Goal: Use online tool/utility: Utilize a website feature to perform a specific function

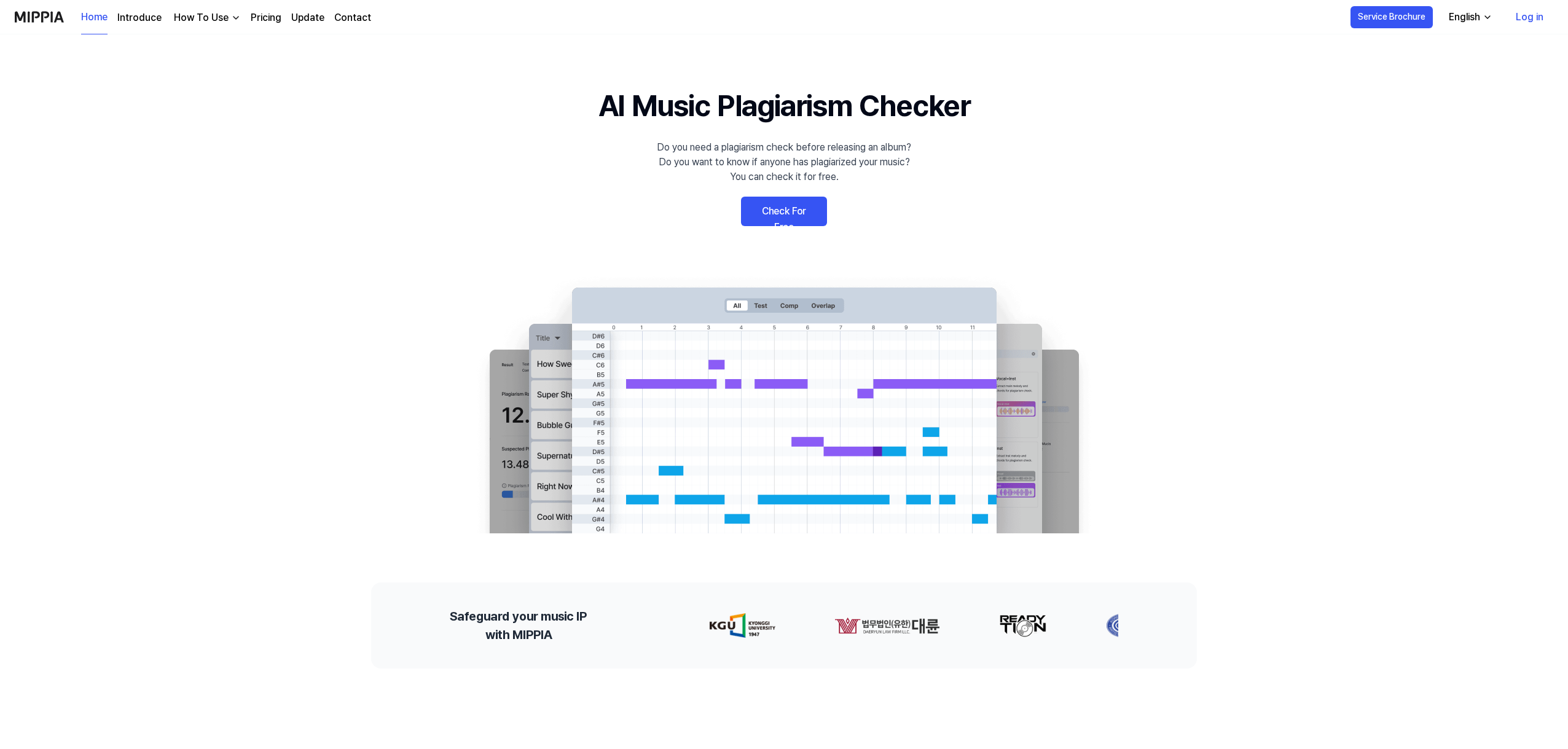
click at [781, 197] on link "Check For Free" at bounding box center [784, 211] width 86 height 29
click at [780, 215] on link "Check For Free" at bounding box center [784, 211] width 86 height 29
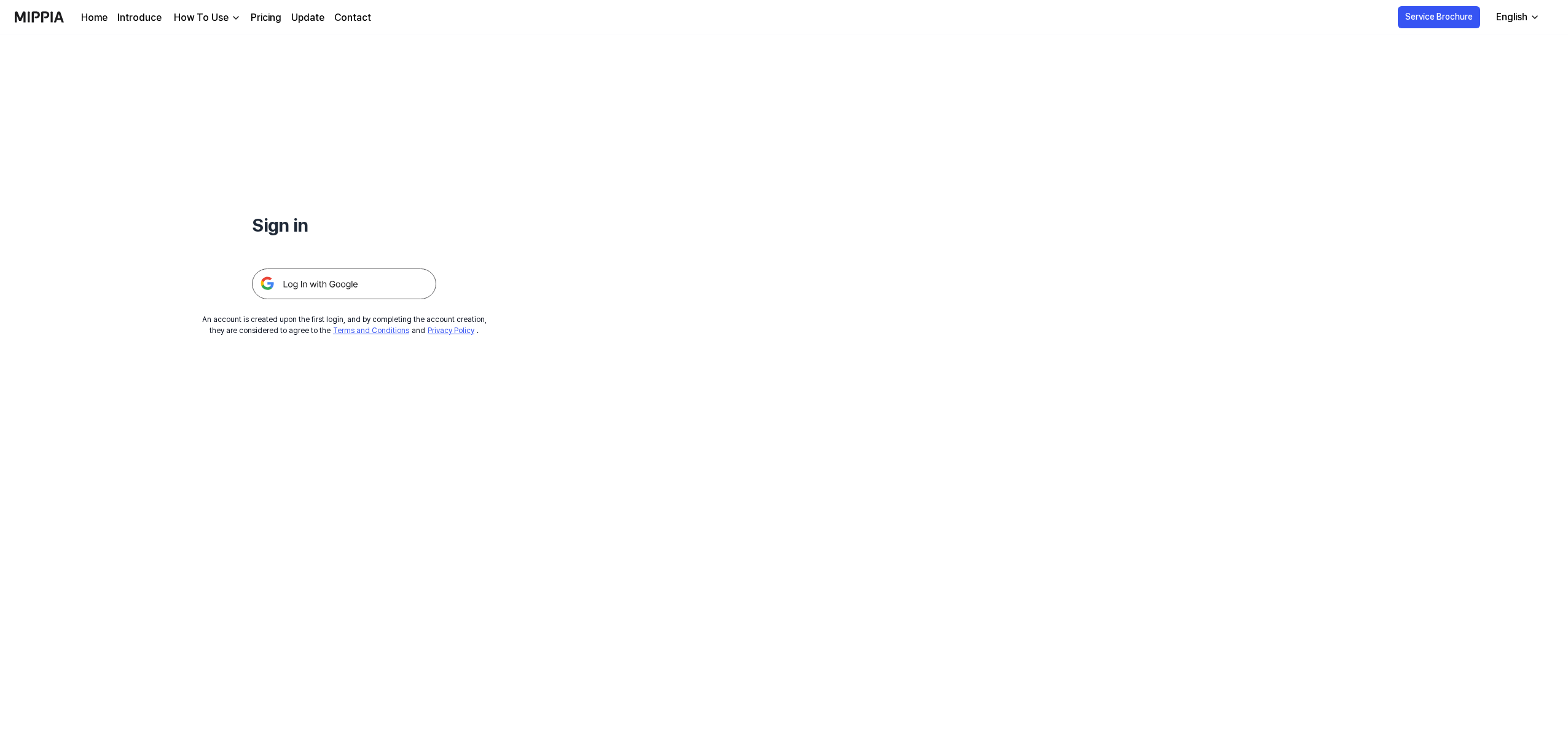
click at [325, 280] on img at bounding box center [344, 284] width 184 height 31
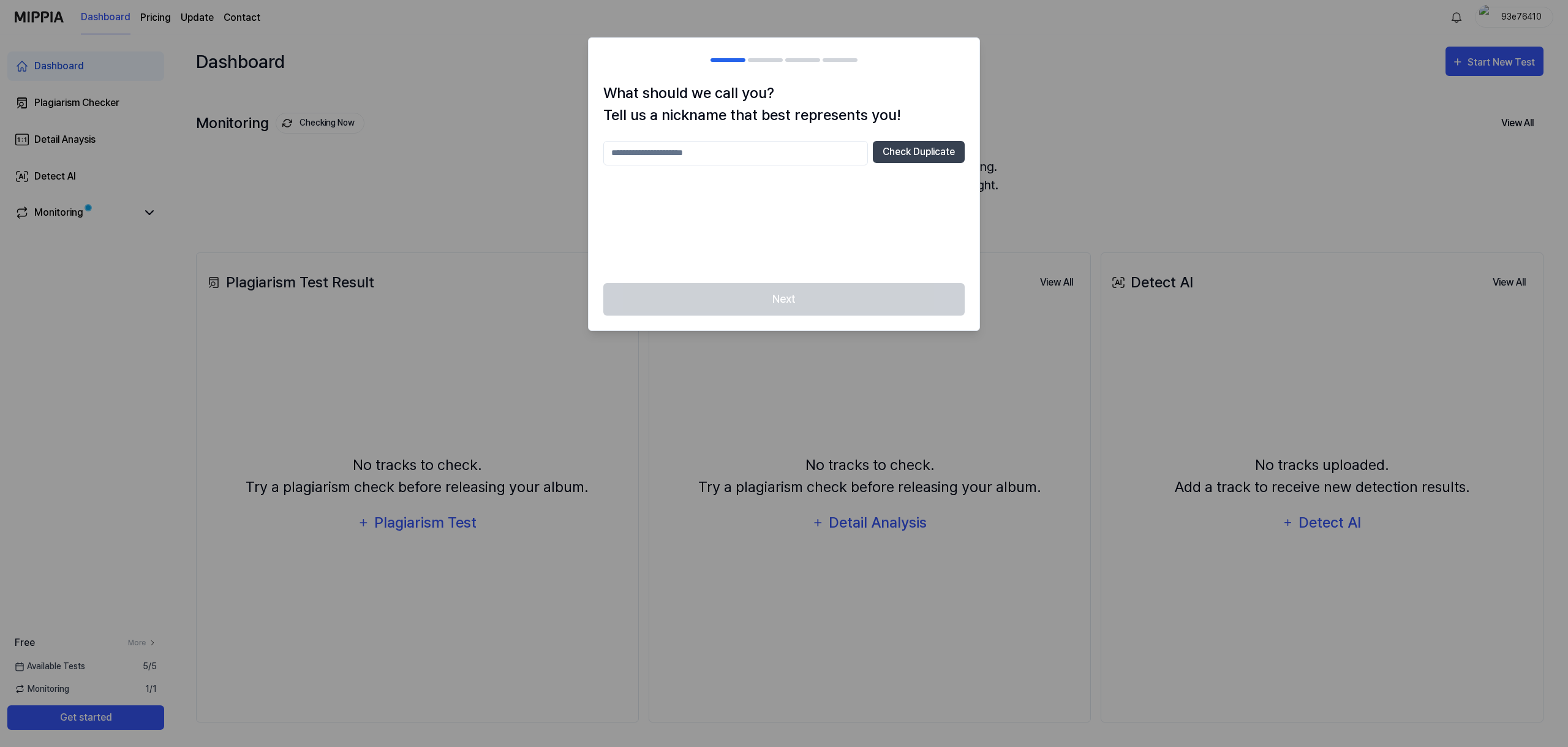
click at [1099, 153] on div at bounding box center [784, 374] width 1568 height 747
click at [784, 164] on input "text" at bounding box center [735, 153] width 264 height 24
type input "***"
click at [926, 151] on button "Check Duplicate" at bounding box center [919, 152] width 92 height 22
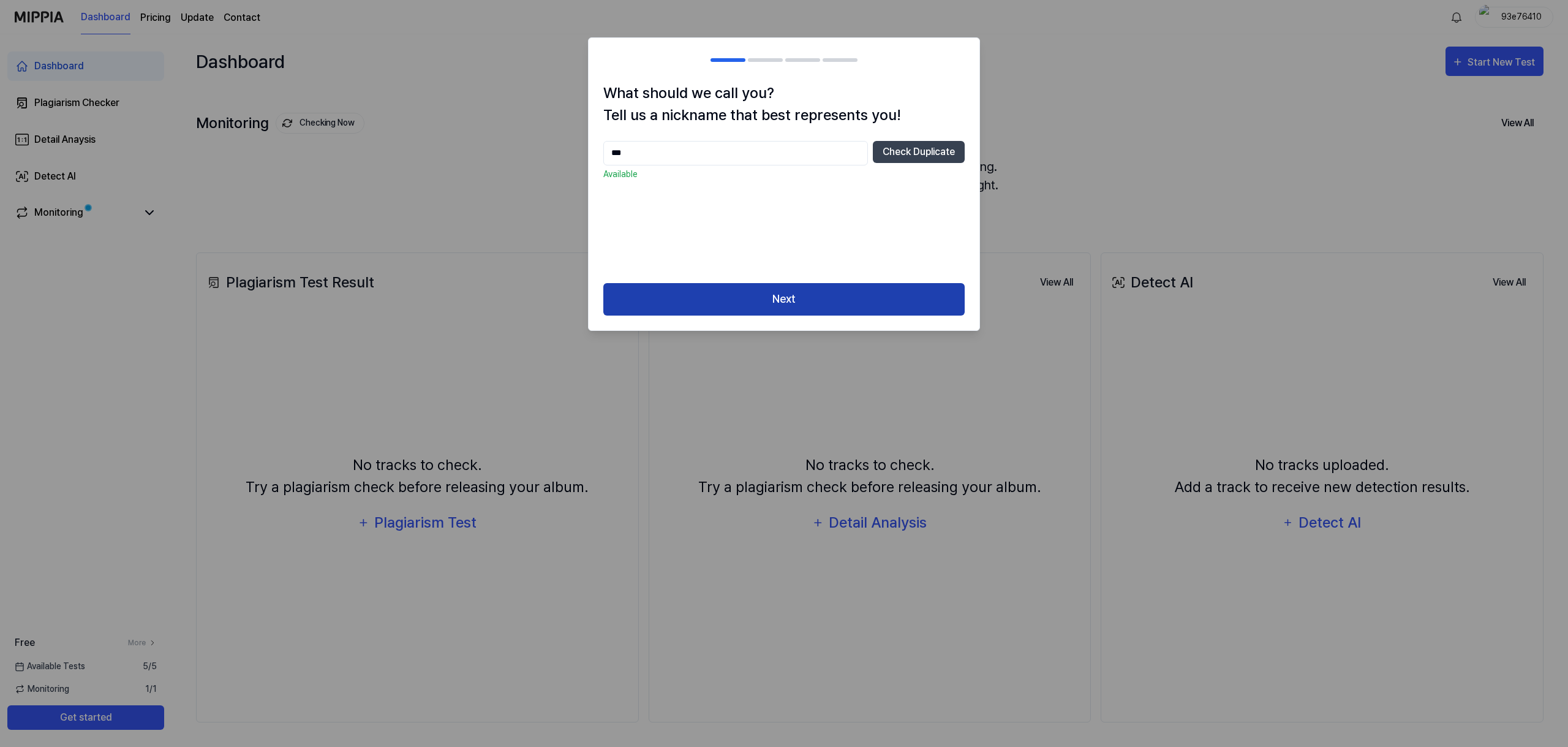
click at [852, 298] on button "Next" at bounding box center [784, 299] width 361 height 32
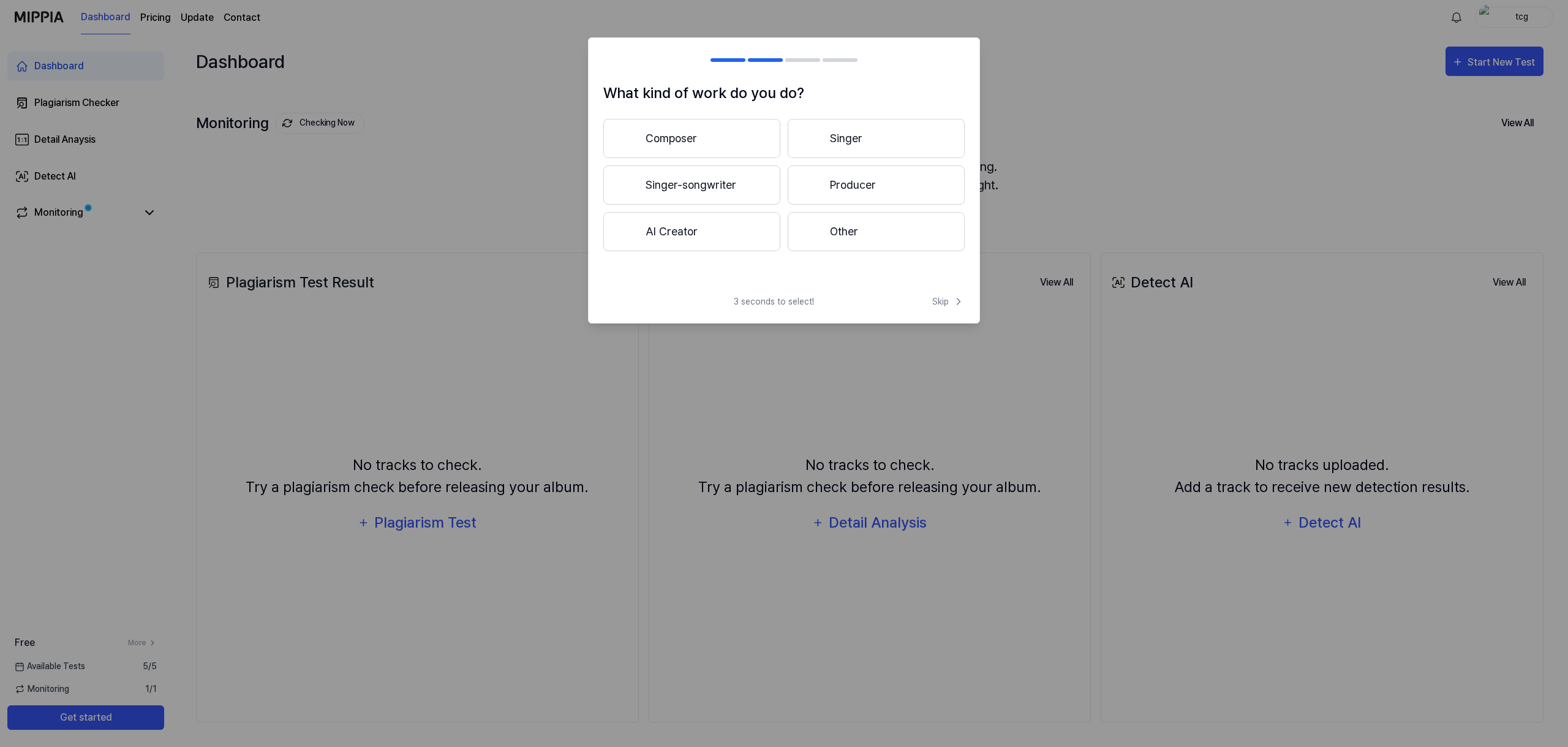
click at [851, 185] on button "Producer" at bounding box center [876, 185] width 177 height 40
click at [743, 193] on button "Less than 3 years" at bounding box center [692, 185] width 177 height 40
click at [716, 236] on button "Other" at bounding box center [691, 236] width 176 height 40
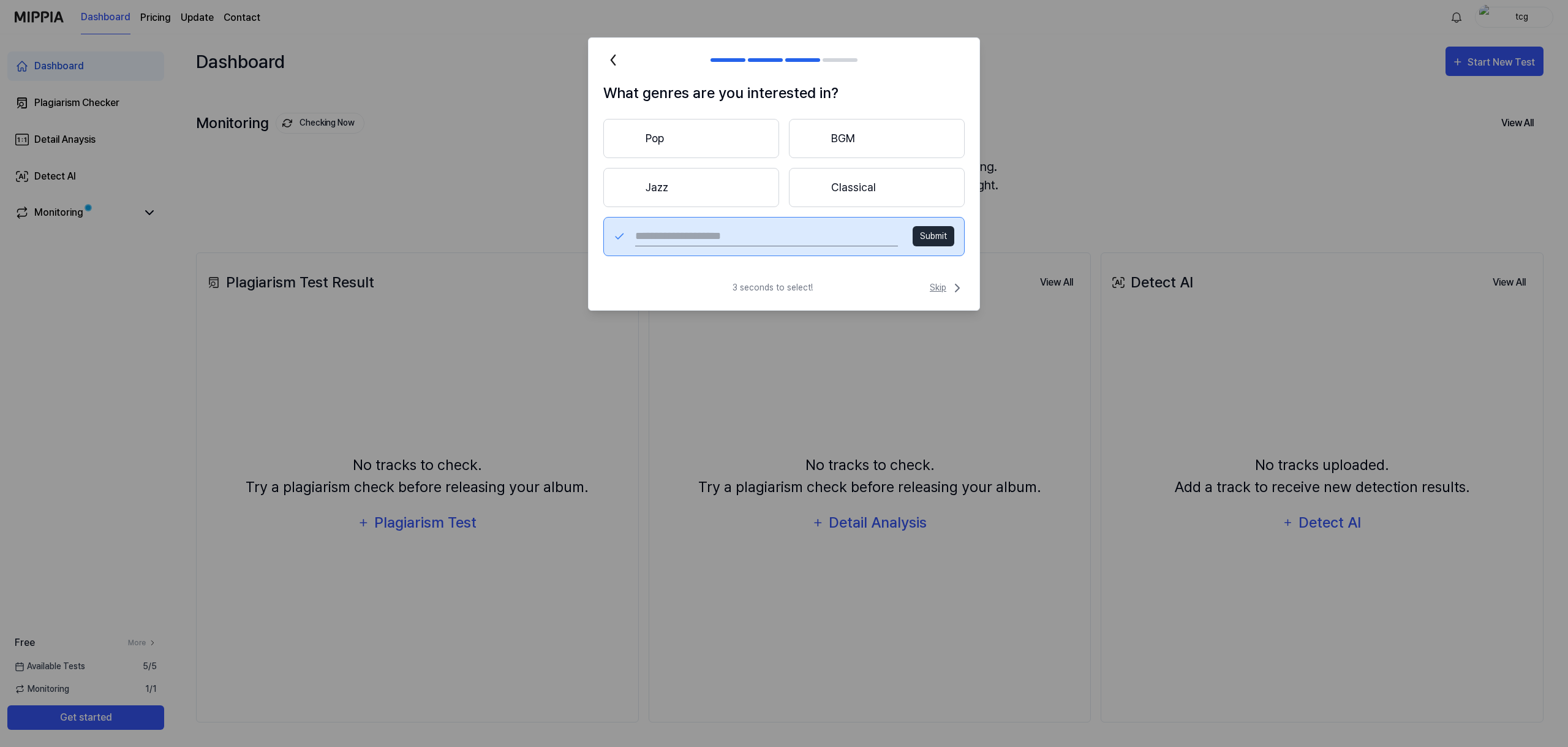
click at [934, 285] on span "Skip" at bounding box center [946, 288] width 35 height 15
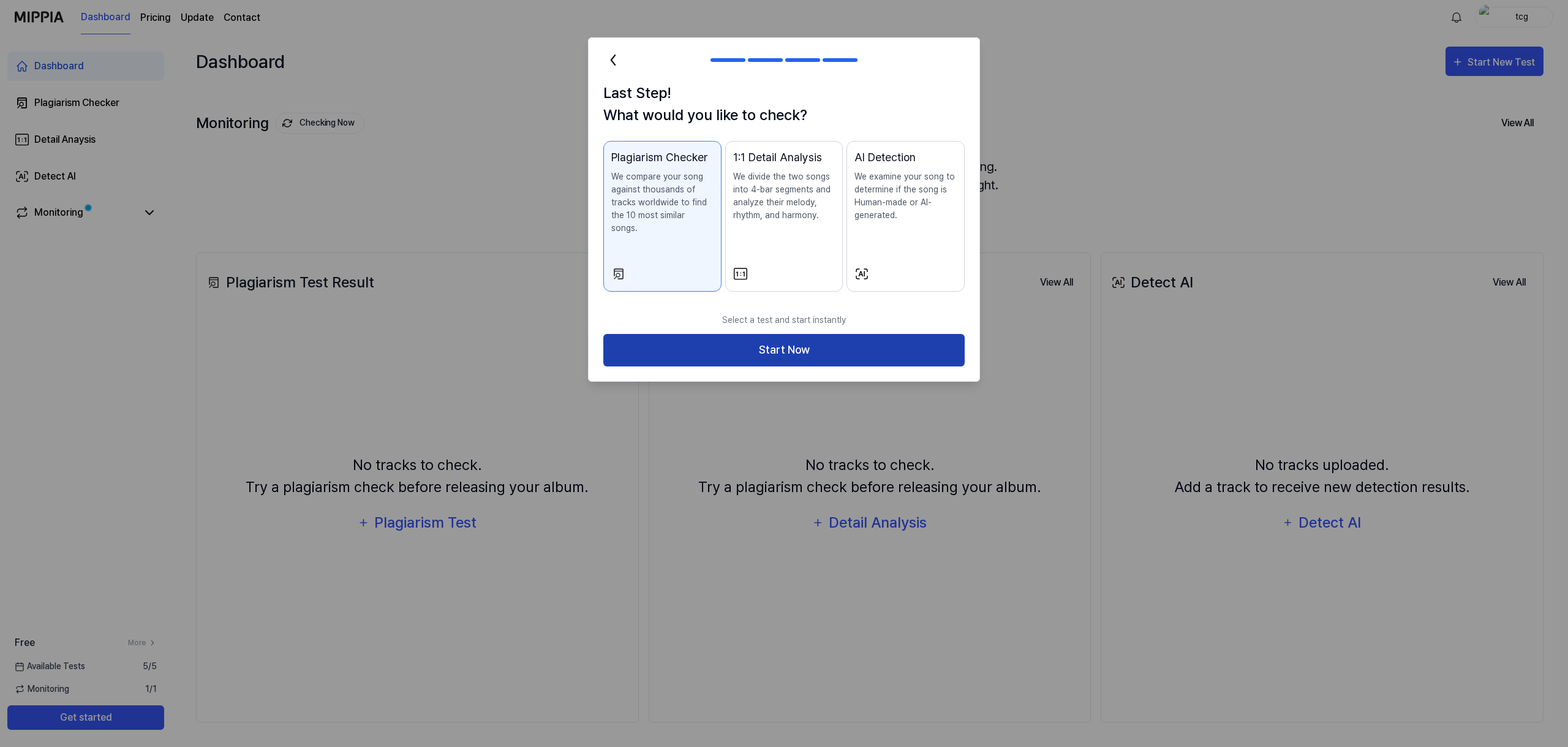
click at [858, 340] on button "Start Now" at bounding box center [784, 350] width 361 height 32
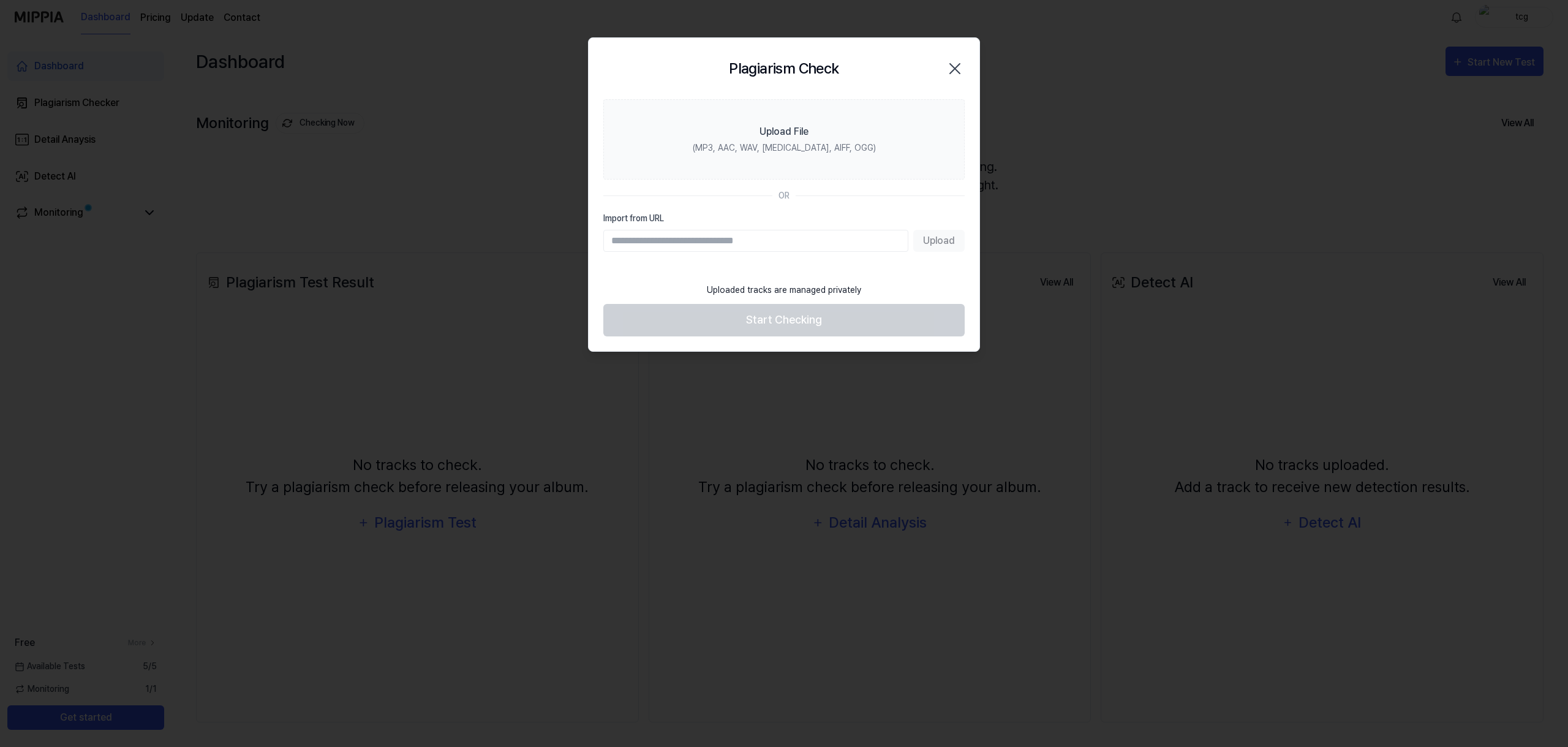
click at [950, 74] on icon "button" at bounding box center [955, 69] width 19 height 19
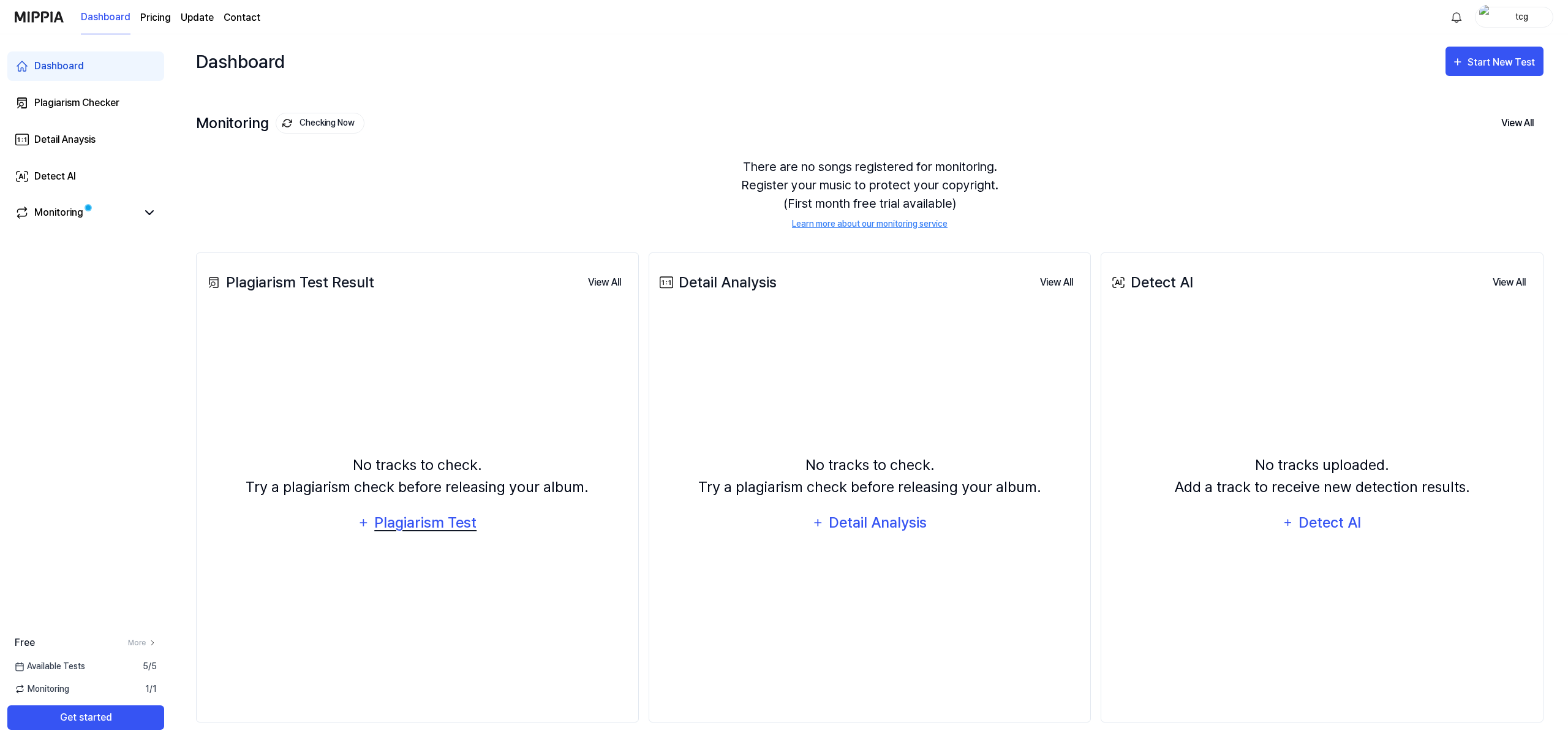
click at [454, 532] on div "Plagiarism Test" at bounding box center [426, 523] width 104 height 23
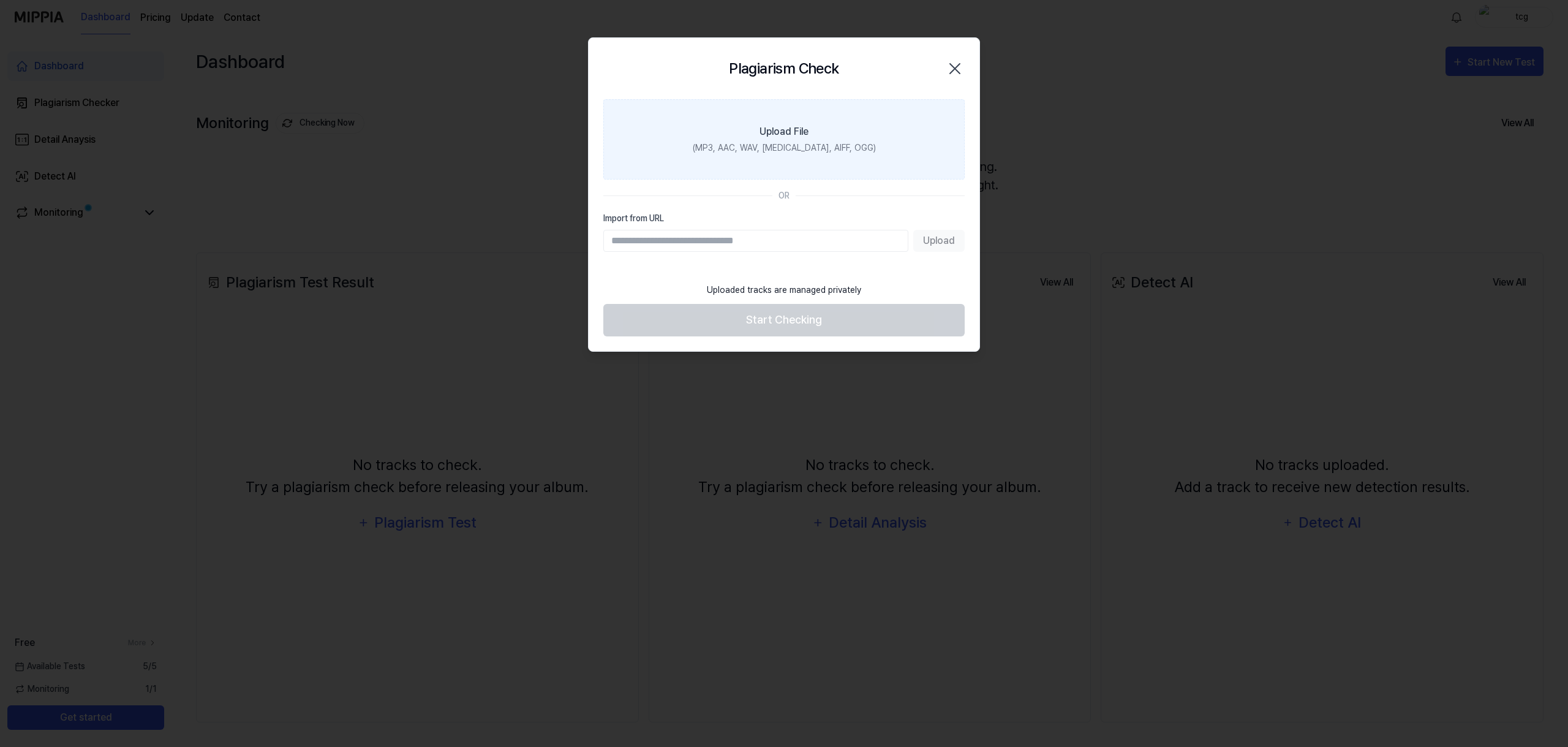
click at [800, 134] on div "Upload File" at bounding box center [784, 131] width 49 height 15
click at [0, 0] on input "Upload File (MP3, AAC, WAV, [MEDICAL_DATA], AIFF, OGG)" at bounding box center [0, 0] width 0 height 0
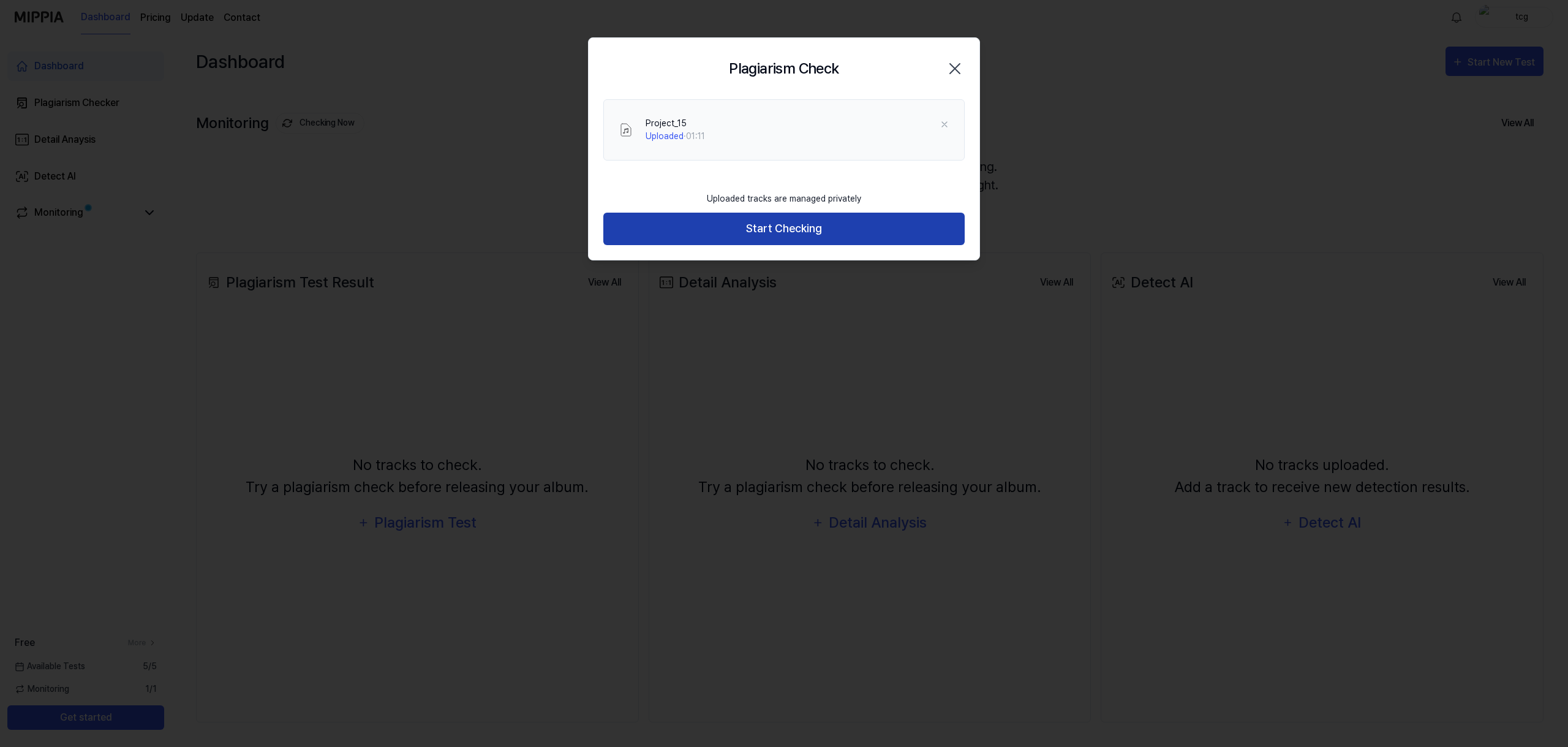
click at [794, 232] on button "Start Checking" at bounding box center [784, 229] width 361 height 32
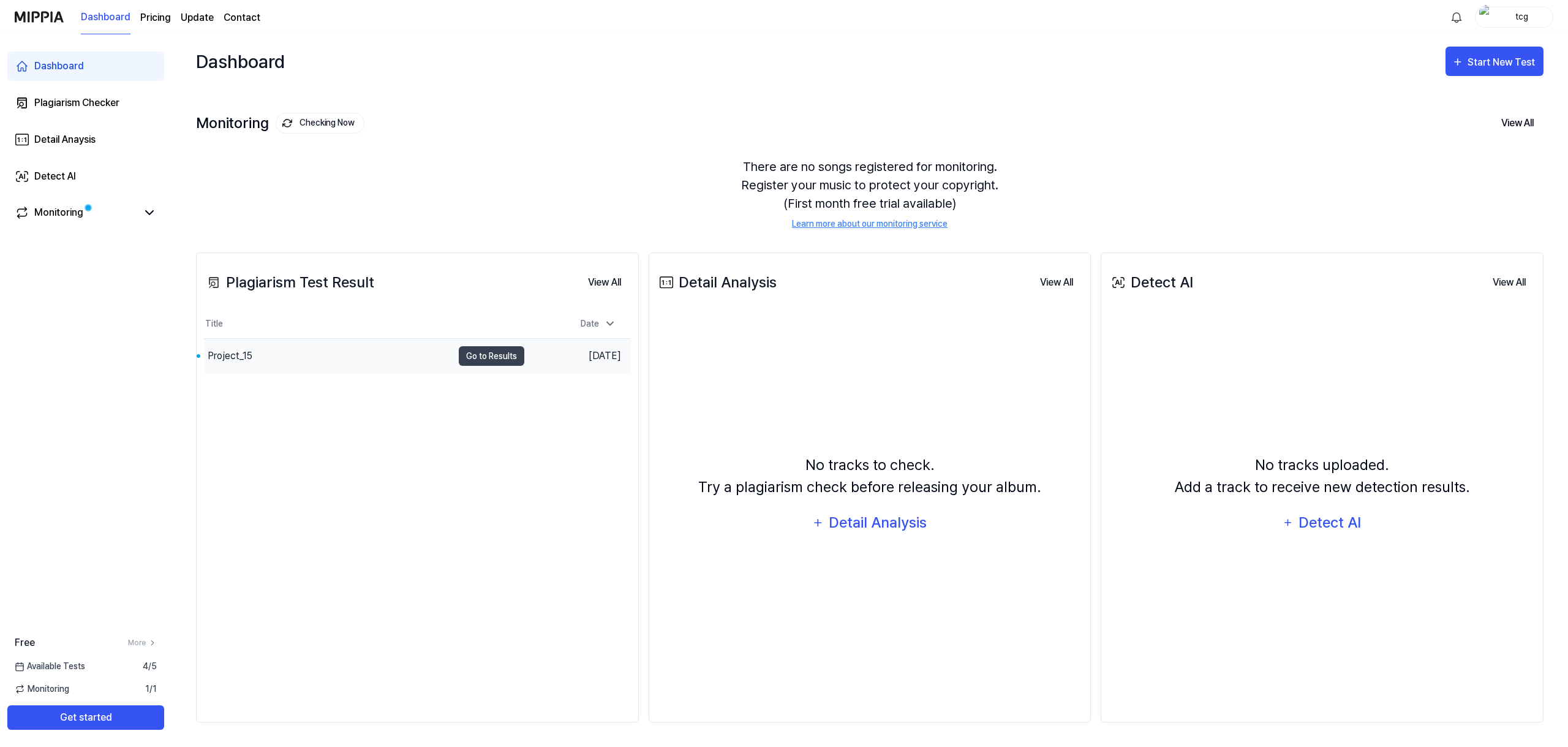
click at [594, 358] on td "[DATE]" at bounding box center [577, 356] width 106 height 35
click at [486, 357] on button "Go to Results" at bounding box center [491, 356] width 65 height 19
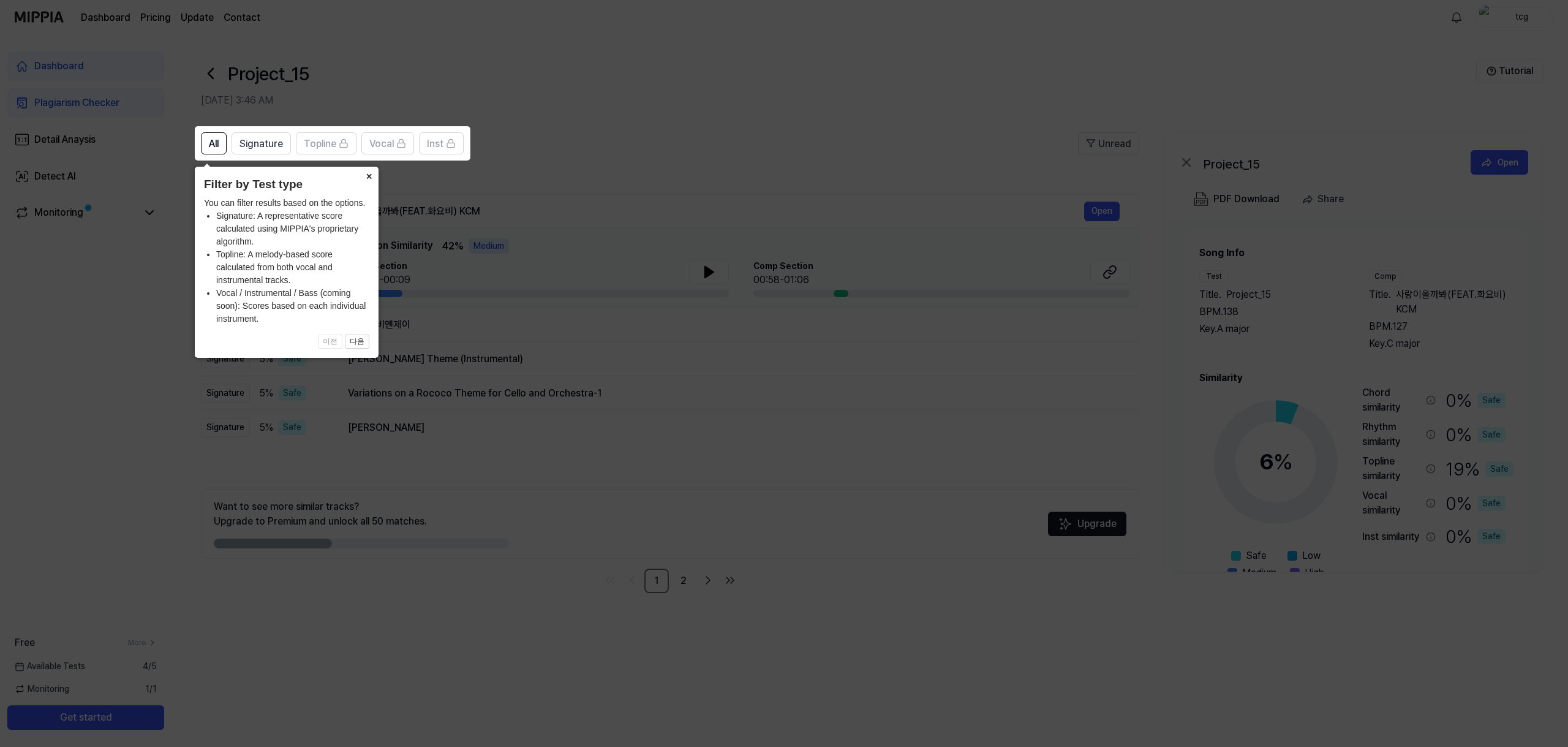
click at [370, 174] on button "×" at bounding box center [368, 175] width 19 height 17
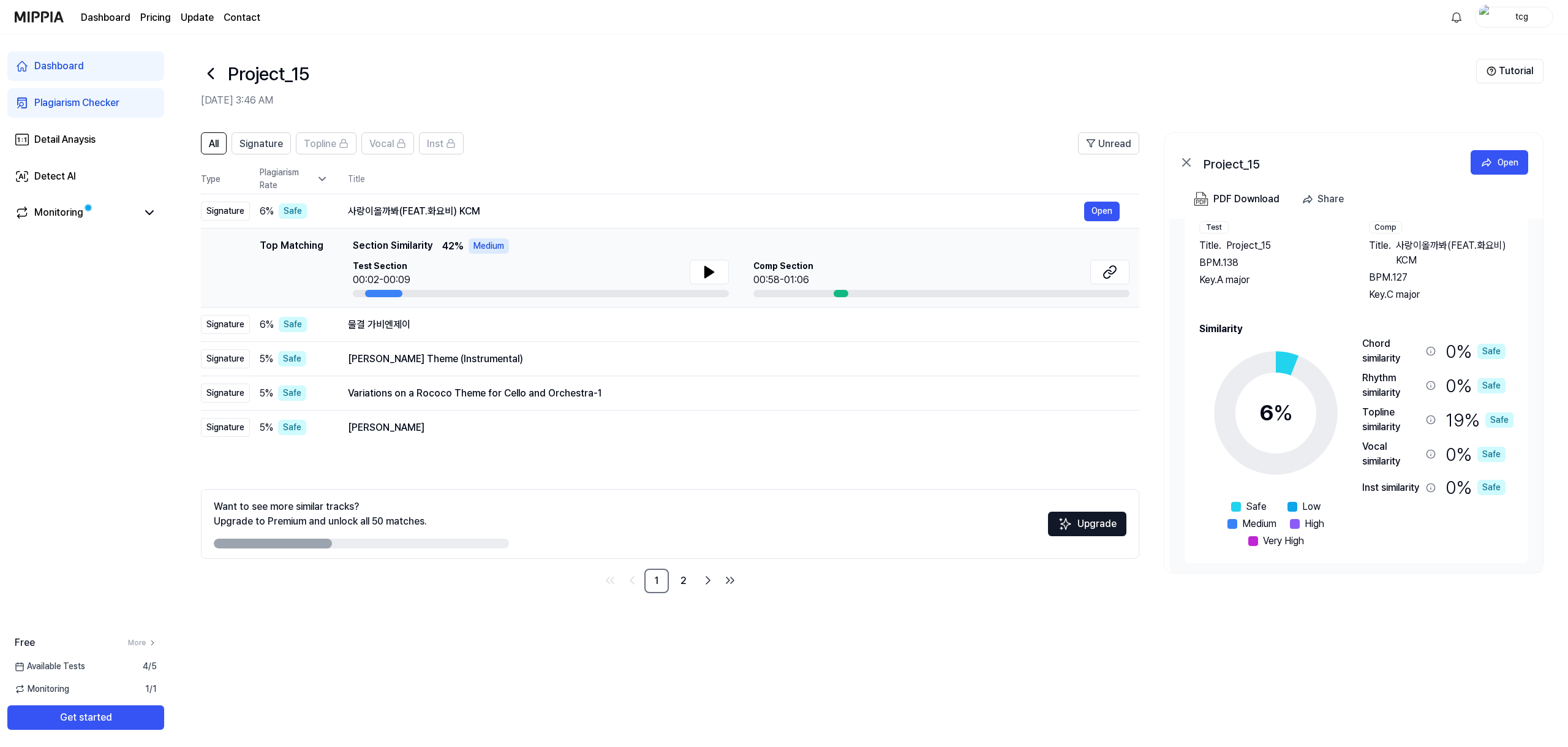
scroll to position [52, 0]
click at [1459, 418] on div "19 % Safe" at bounding box center [1479, 416] width 68 height 29
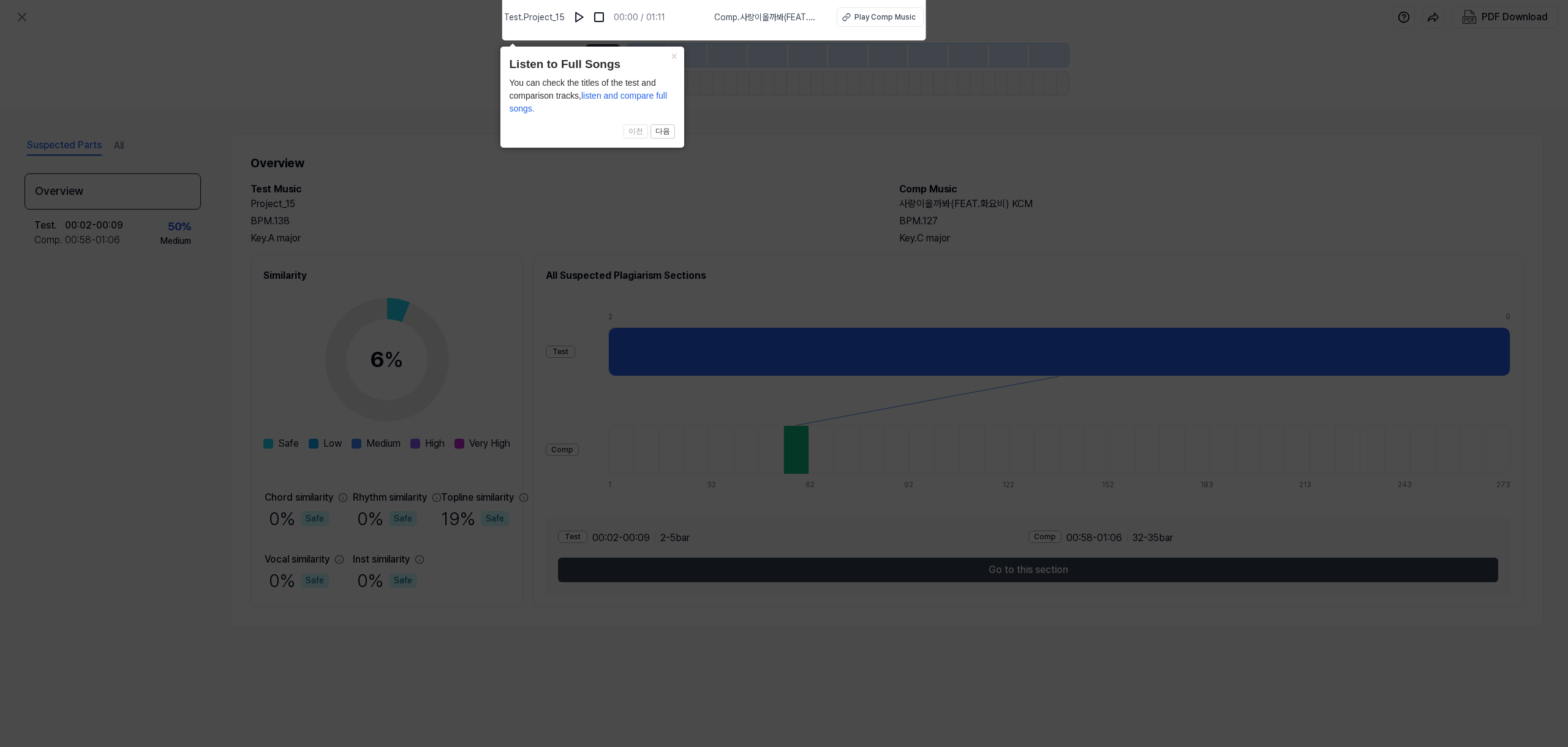
click at [767, 181] on icon at bounding box center [784, 370] width 1568 height 753
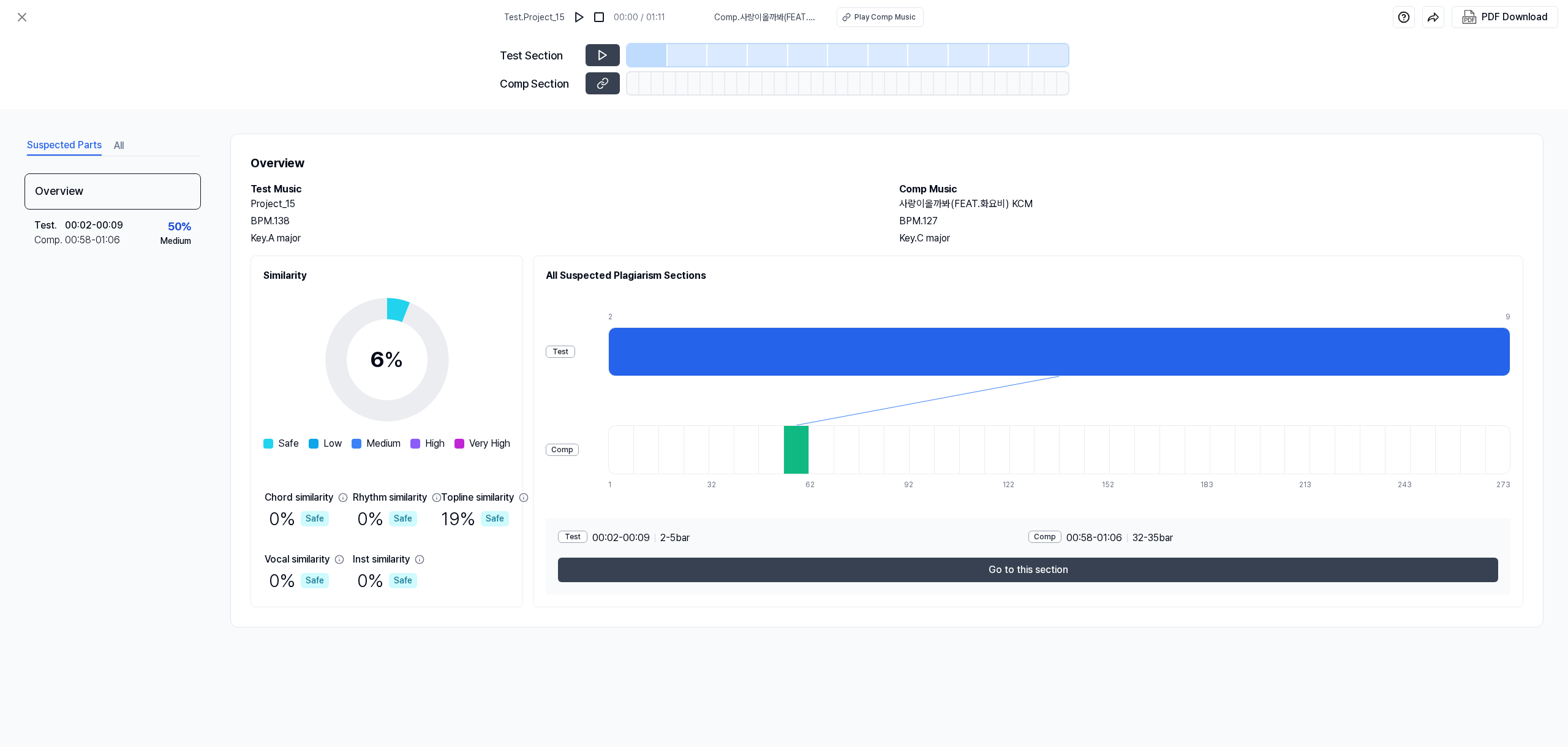
click at [809, 453] on div at bounding box center [796, 449] width 25 height 49
drag, startPoint x: 817, startPoint y: 353, endPoint x: 834, endPoint y: 357, distance: 17.5
click at [834, 357] on div at bounding box center [1059, 352] width 902 height 49
click at [576, 353] on div "Test" at bounding box center [560, 352] width 29 height 12
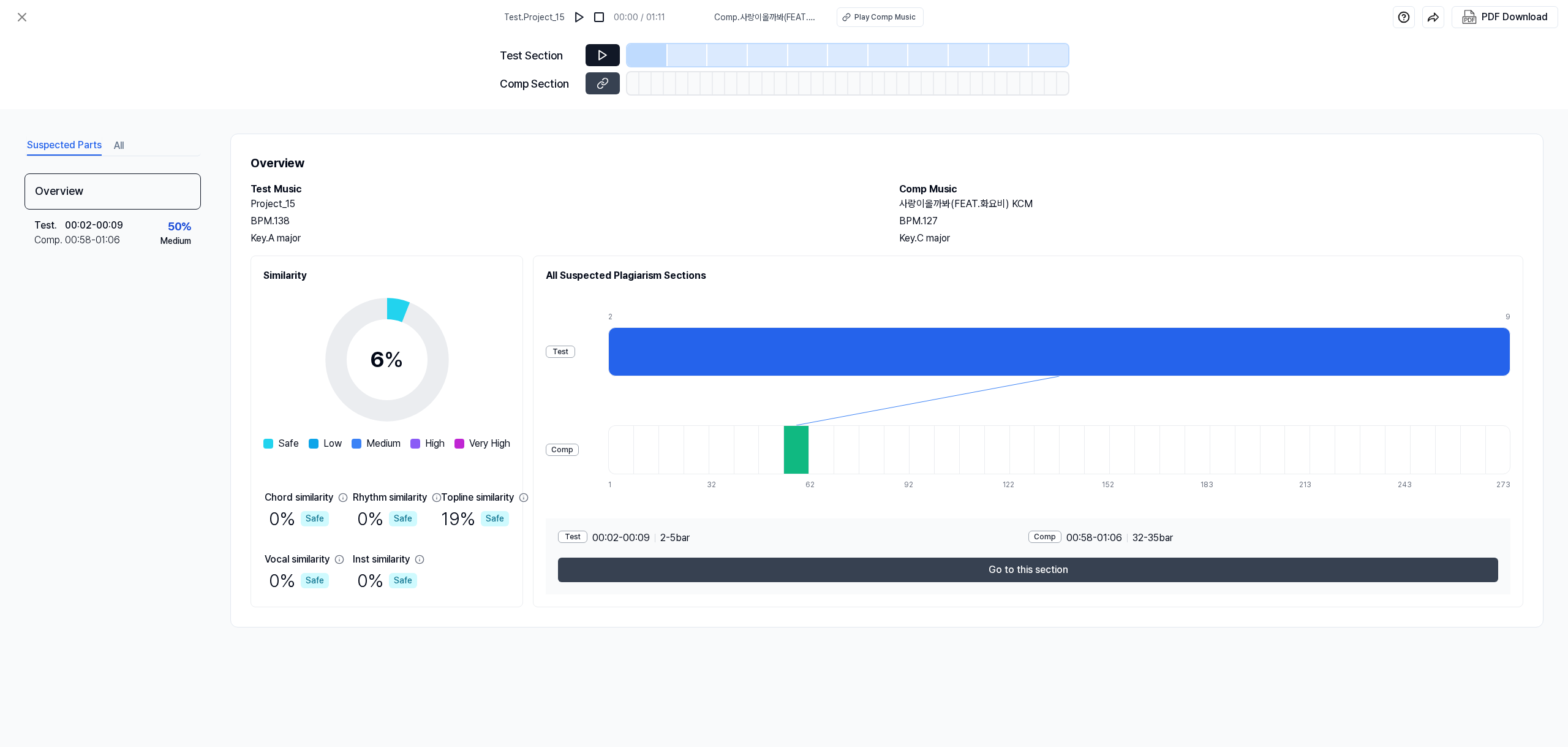
click at [604, 51] on icon at bounding box center [602, 55] width 12 height 12
click at [598, 55] on icon at bounding box center [602, 55] width 12 height 12
click at [651, 49] on div at bounding box center [647, 55] width 40 height 22
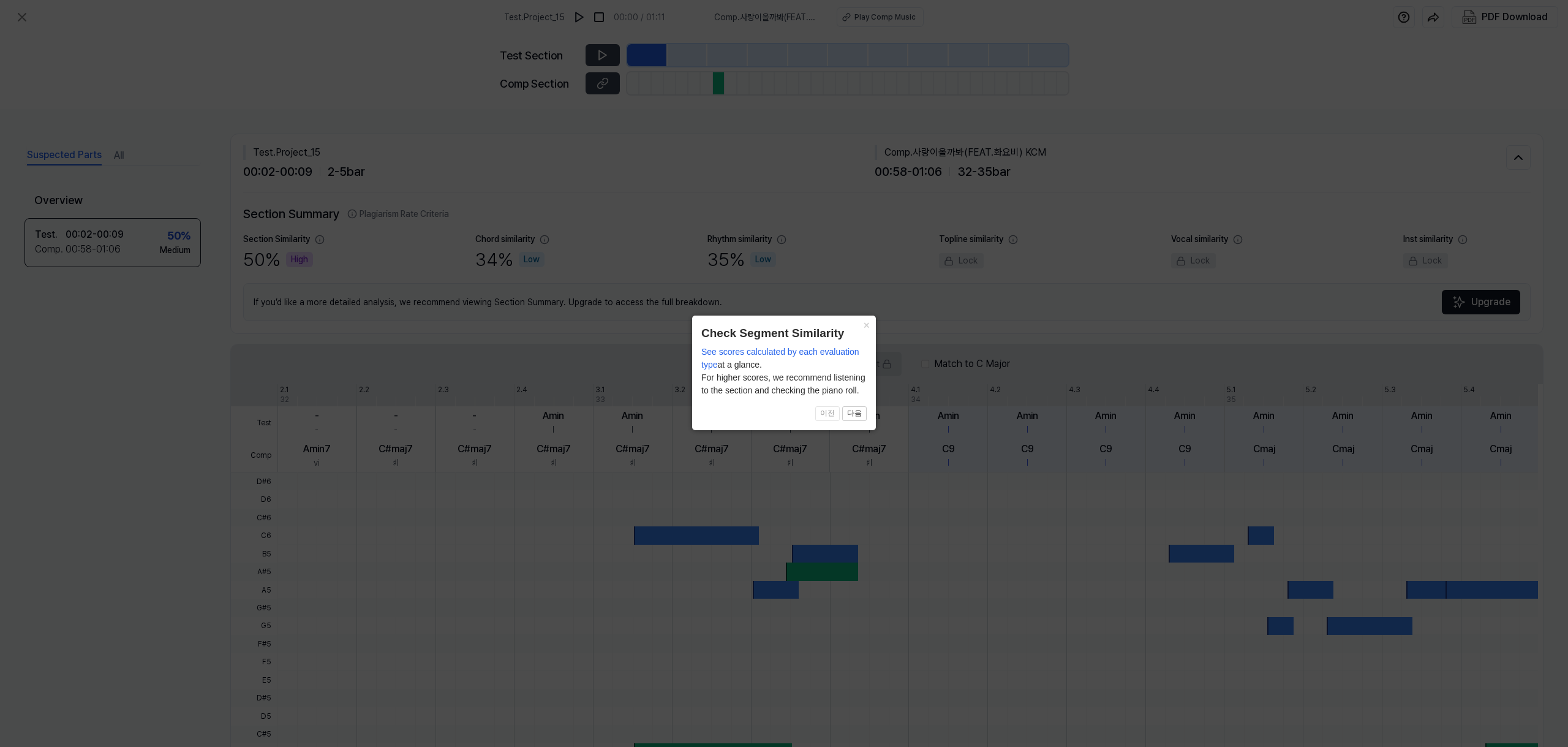
click at [738, 234] on icon at bounding box center [784, 374] width 1568 height 747
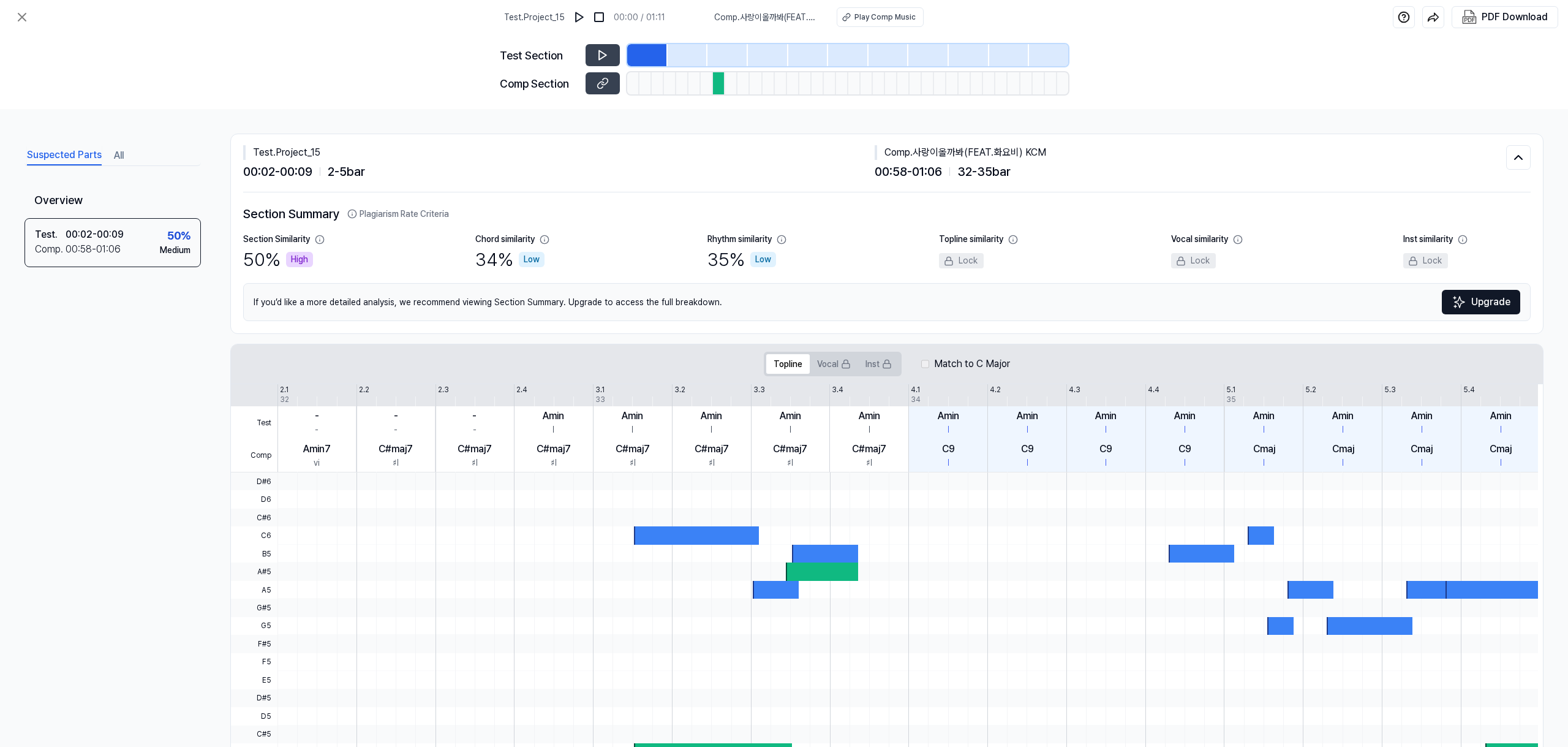
click at [642, 460] on div "C#maj7 ♯I" at bounding box center [632, 455] width 78 height 33
drag, startPoint x: 695, startPoint y: 532, endPoint x: 776, endPoint y: 529, distance: 81.1
click at [726, 531] on div at bounding box center [696, 536] width 125 height 18
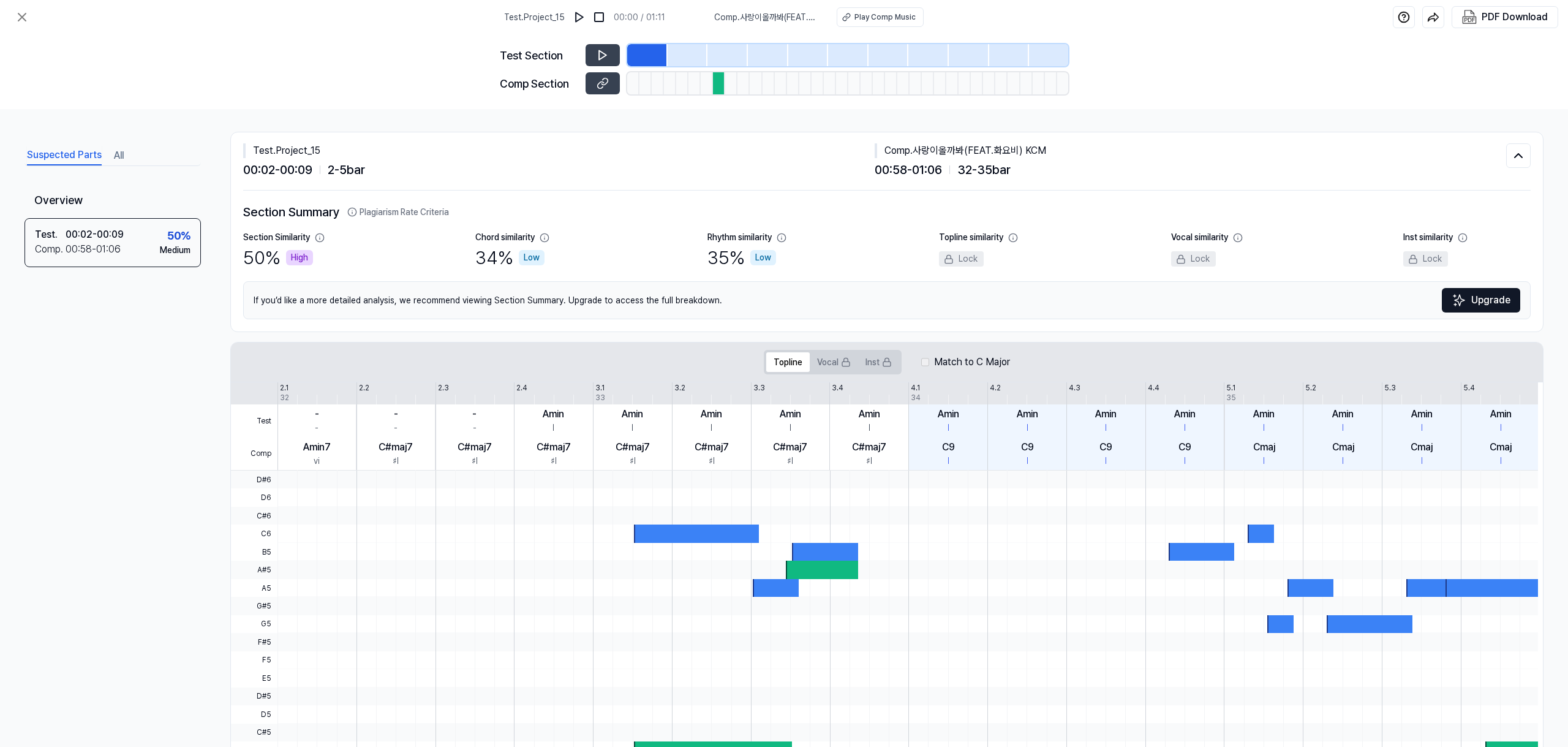
scroll to position [0, 0]
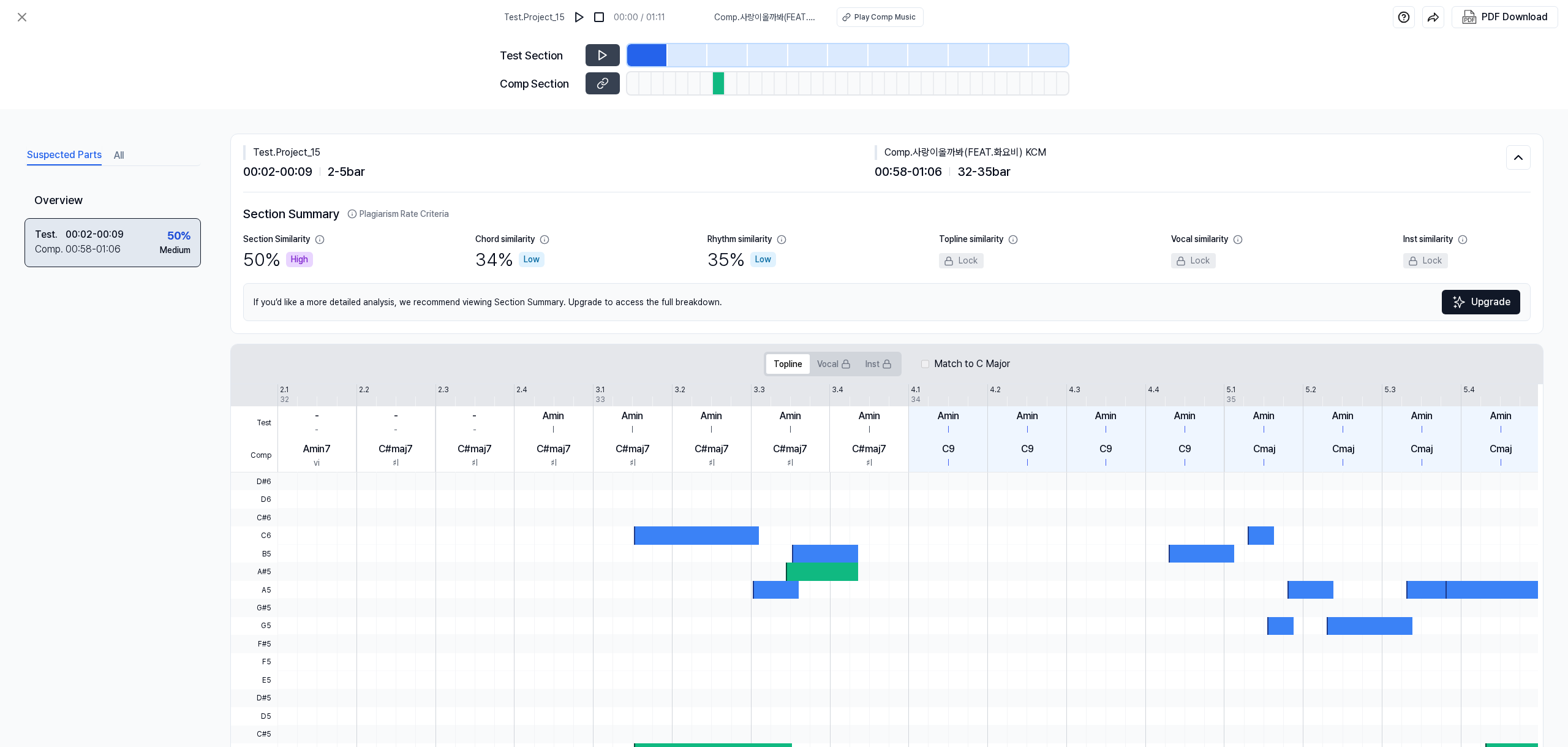
click at [173, 251] on div "Medium" at bounding box center [175, 250] width 31 height 13
click at [597, 54] on icon at bounding box center [602, 55] width 12 height 12
click at [867, 15] on div "Play Comp Music" at bounding box center [885, 17] width 61 height 11
click at [606, 85] on icon at bounding box center [602, 83] width 12 height 12
click at [23, 13] on icon at bounding box center [22, 17] width 15 height 15
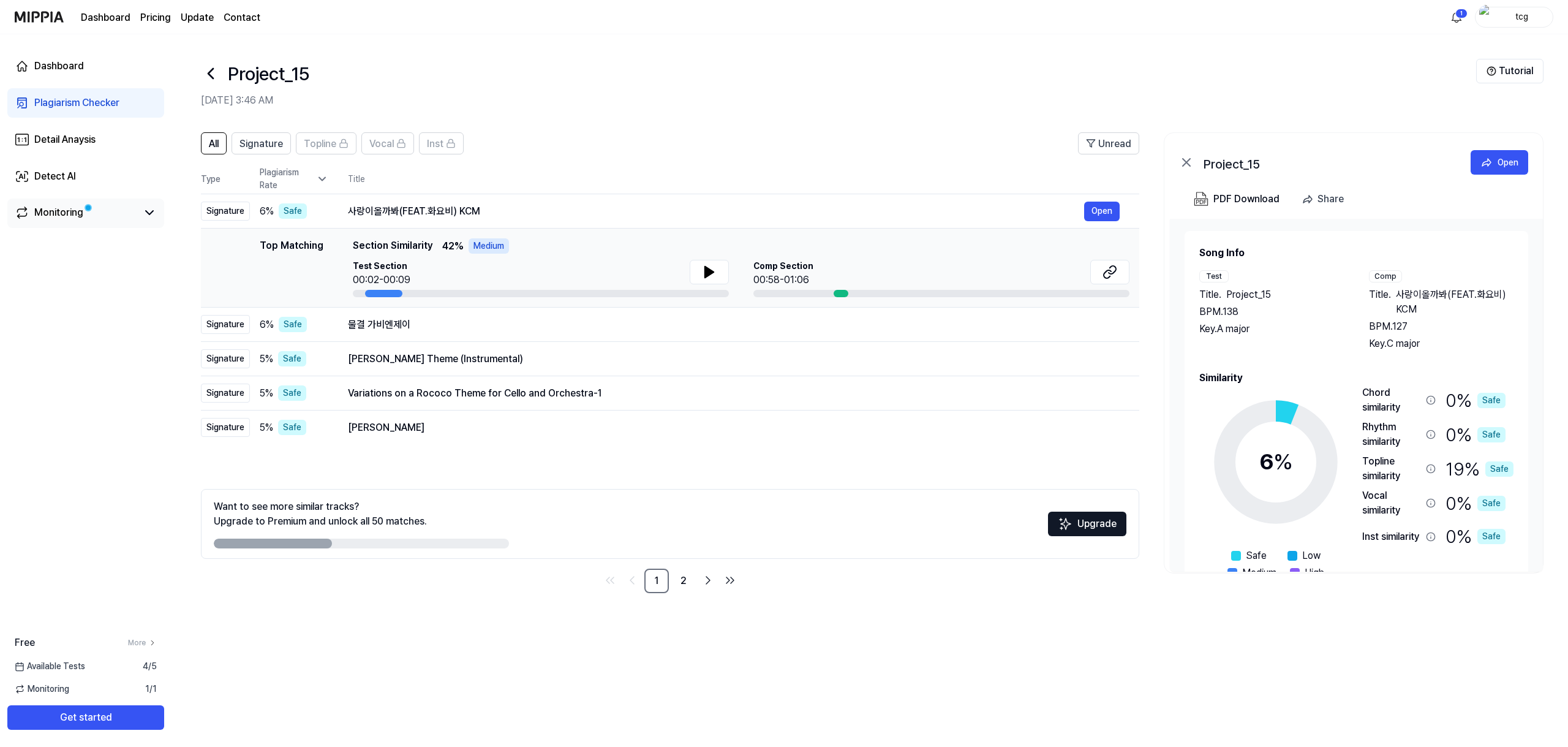
click at [63, 210] on div "Monitoring" at bounding box center [59, 213] width 49 height 15
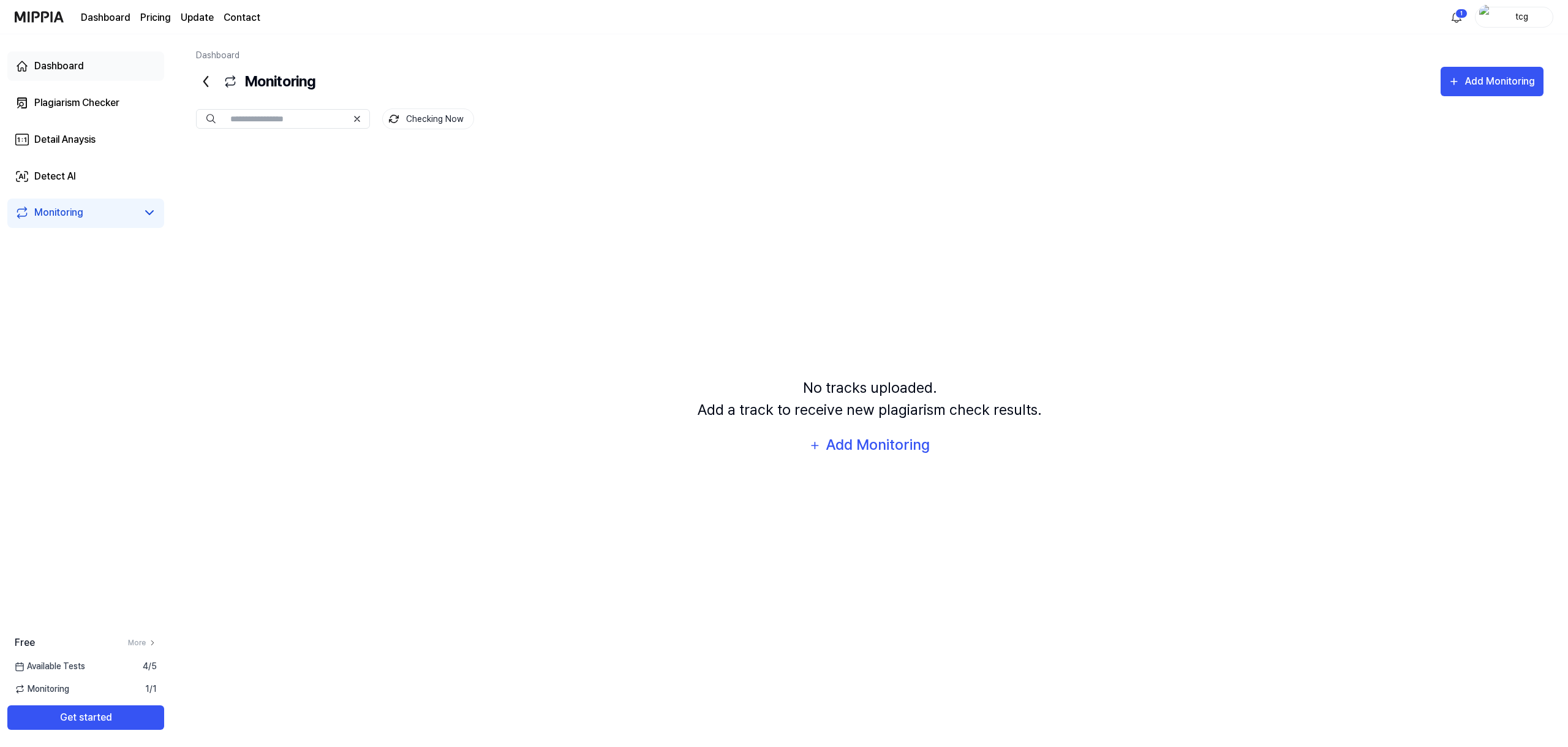
click at [77, 73] on div "Dashboard" at bounding box center [60, 66] width 50 height 15
